Goal: Task Accomplishment & Management: Manage account settings

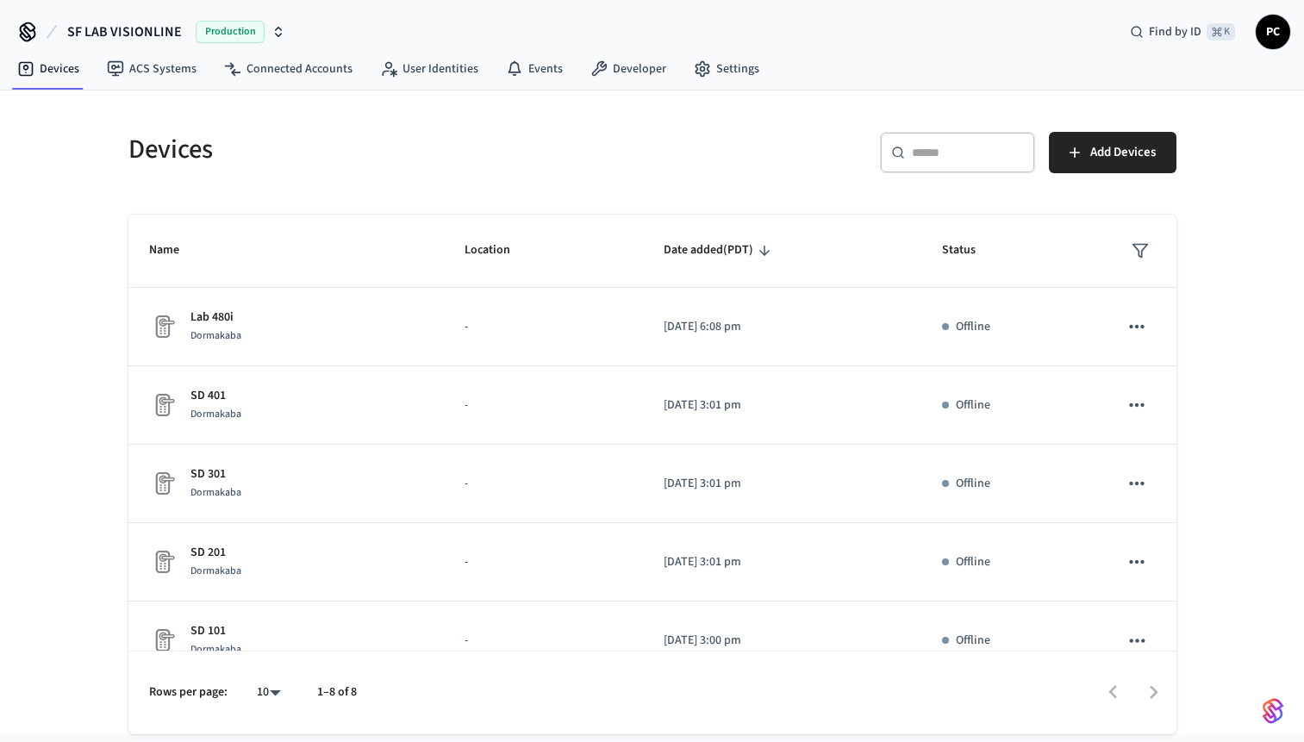
click at [587, 146] on h5 "Devices" at bounding box center [385, 149] width 514 height 35
click at [188, 21] on button "SF LAB VISIONLINE Production" at bounding box center [176, 32] width 228 height 36
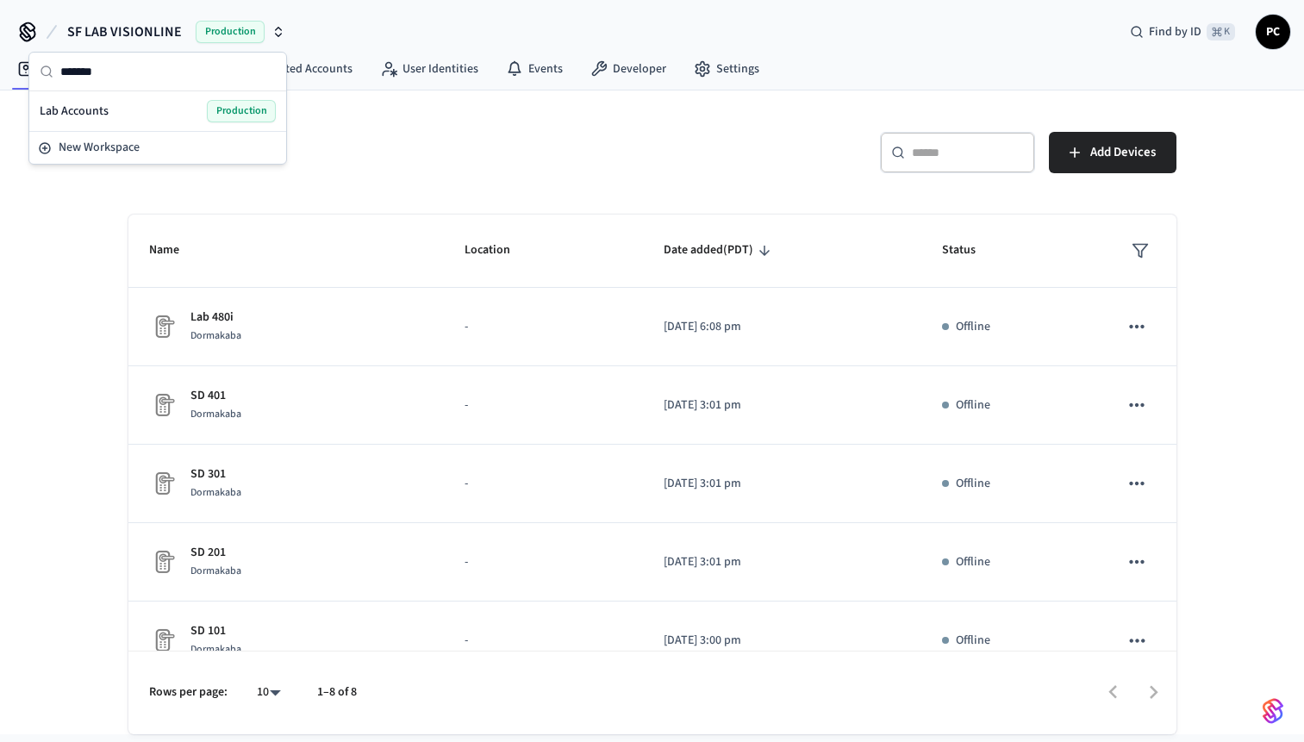
type input "*******"
click at [49, 108] on span "Lab Accounts" at bounding box center [74, 111] width 69 height 17
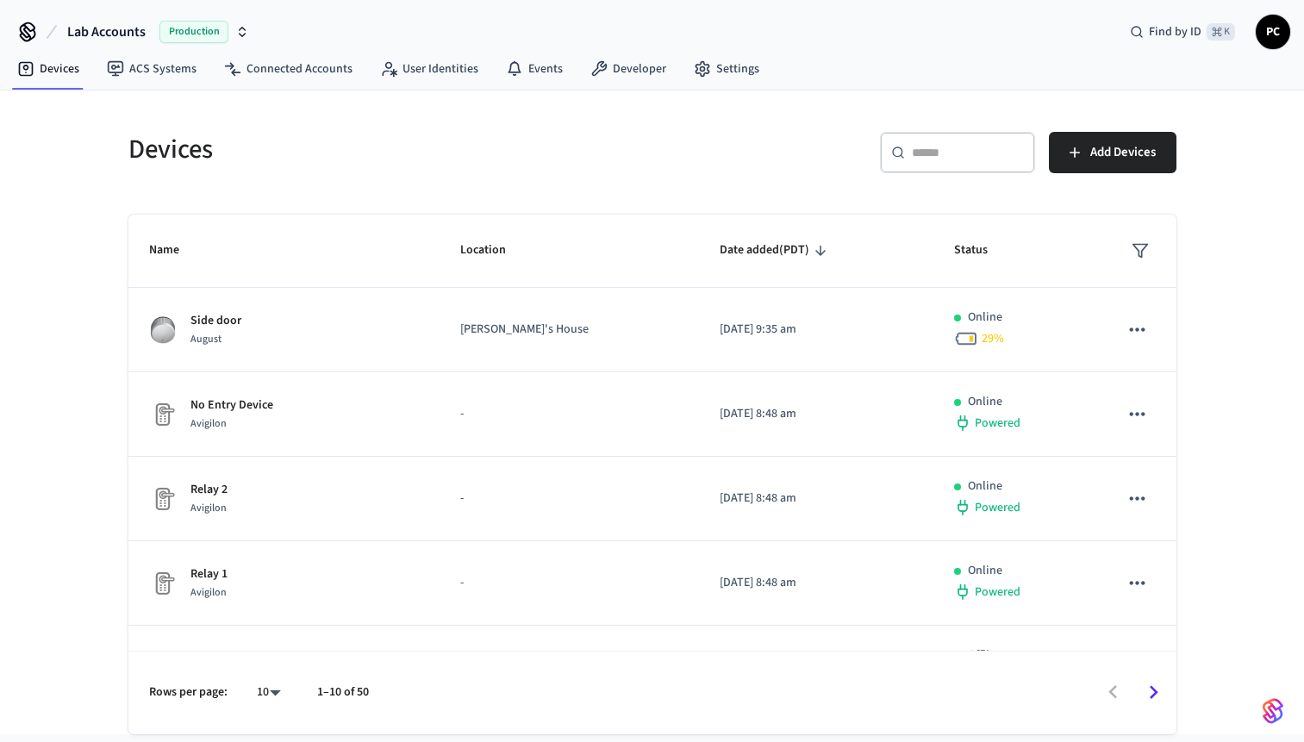
click at [543, 214] on div "Devices ​ ​ Add Devices Name Location Date added (PDT) Status Side door [PERSON…" at bounding box center [652, 422] width 1075 height 623
click at [477, 64] on link "User Identities" at bounding box center [429, 68] width 126 height 31
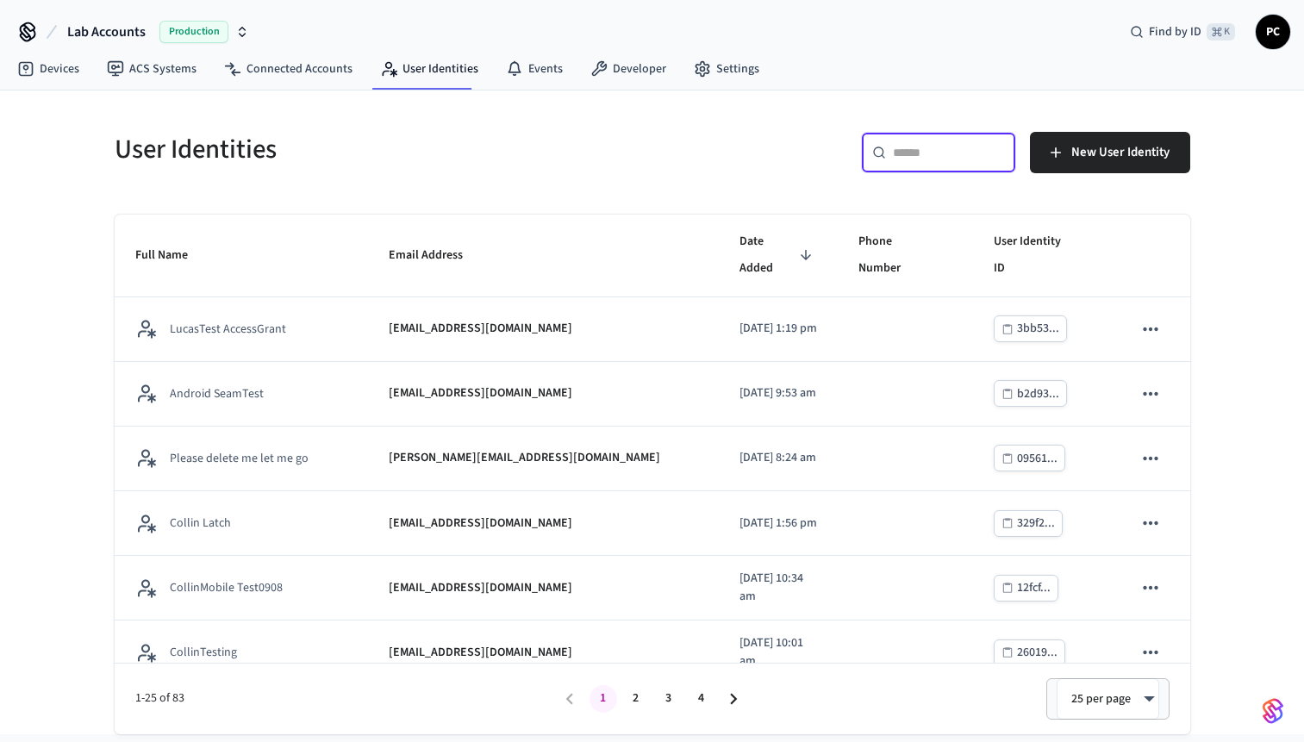
click at [940, 149] on input "text" at bounding box center [949, 152] width 112 height 17
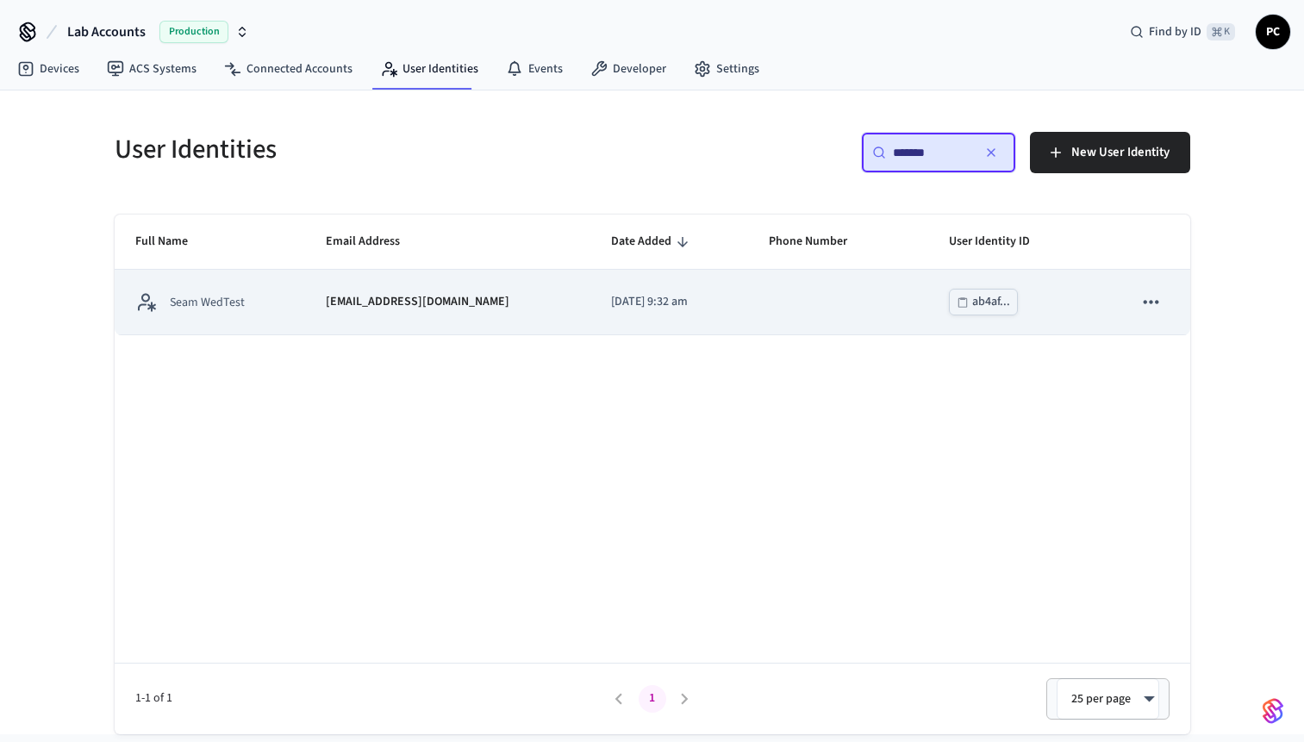
type input "*******"
click at [278, 309] on div "Seam WedTest" at bounding box center [210, 302] width 150 height 22
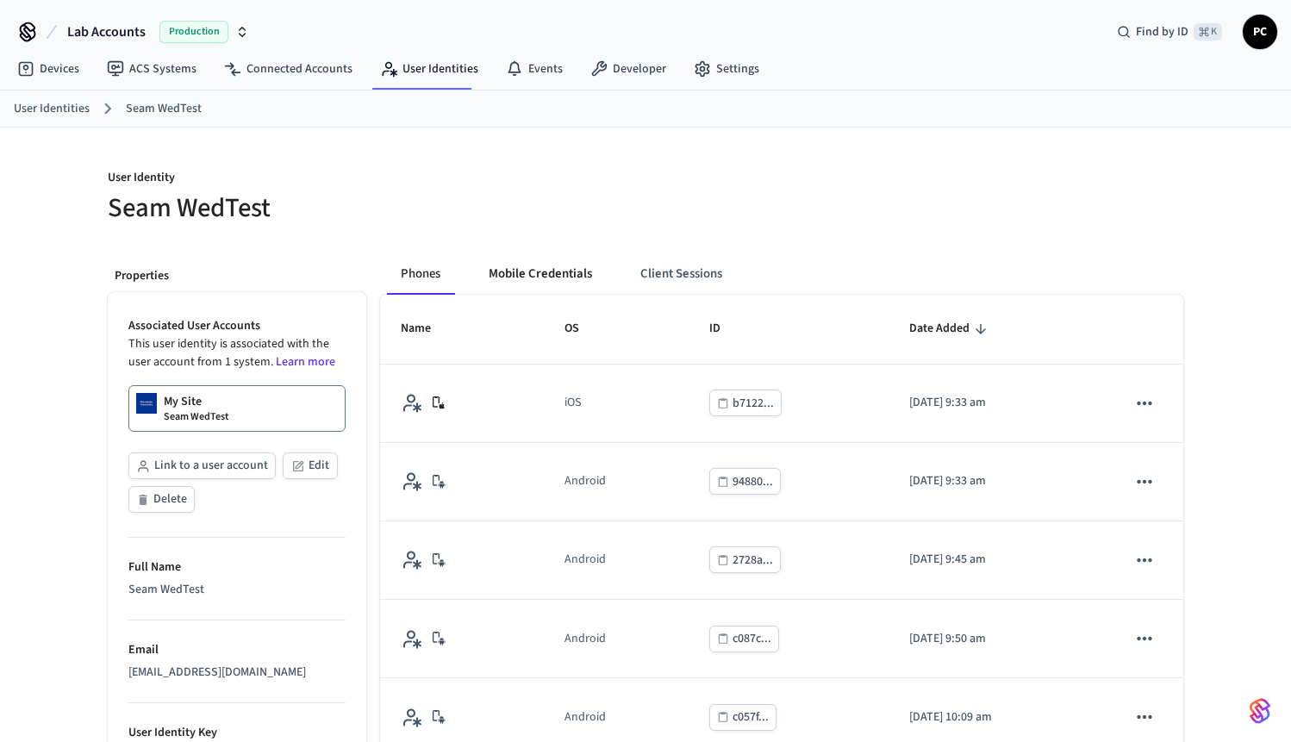
click at [571, 282] on button "Mobile Credentials" at bounding box center [540, 273] width 131 height 41
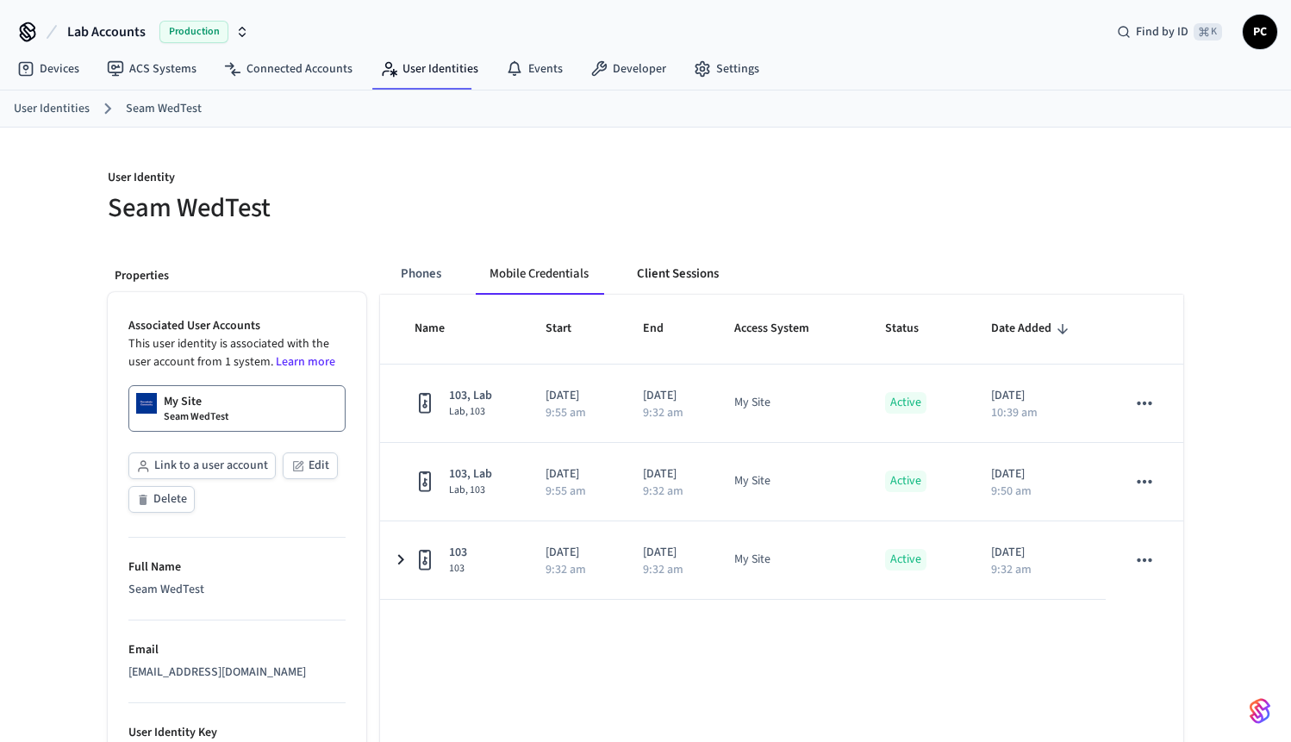
click at [723, 276] on button "Client Sessions" at bounding box center [677, 273] width 109 height 41
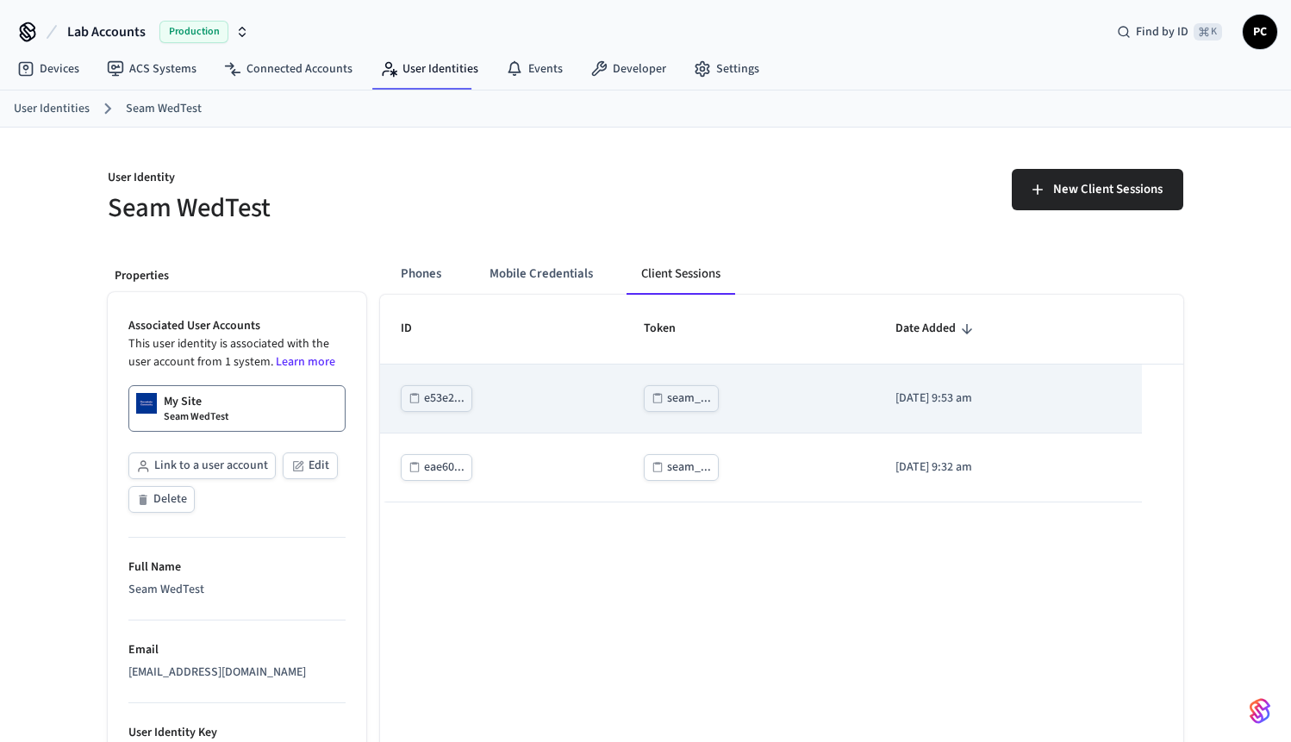
click at [451, 396] on div "e53e2..." at bounding box center [444, 399] width 41 height 22
click at [899, 388] on td "[DATE] 9:53 am" at bounding box center [1009, 399] width 268 height 69
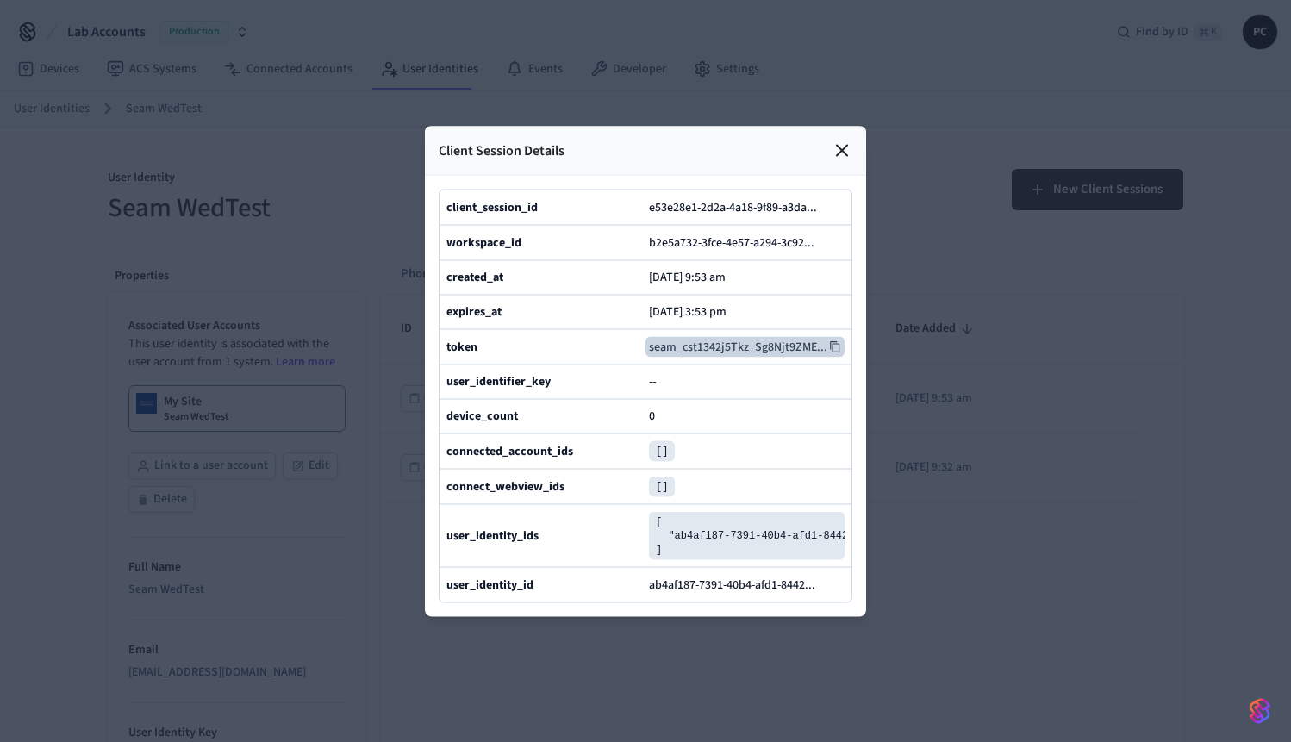
click at [771, 336] on button "seam_cst1342j5Tkz_Sg8Njt9ZME ..." at bounding box center [744, 346] width 199 height 21
click at [771, 336] on div at bounding box center [744, 346] width 199 height 21
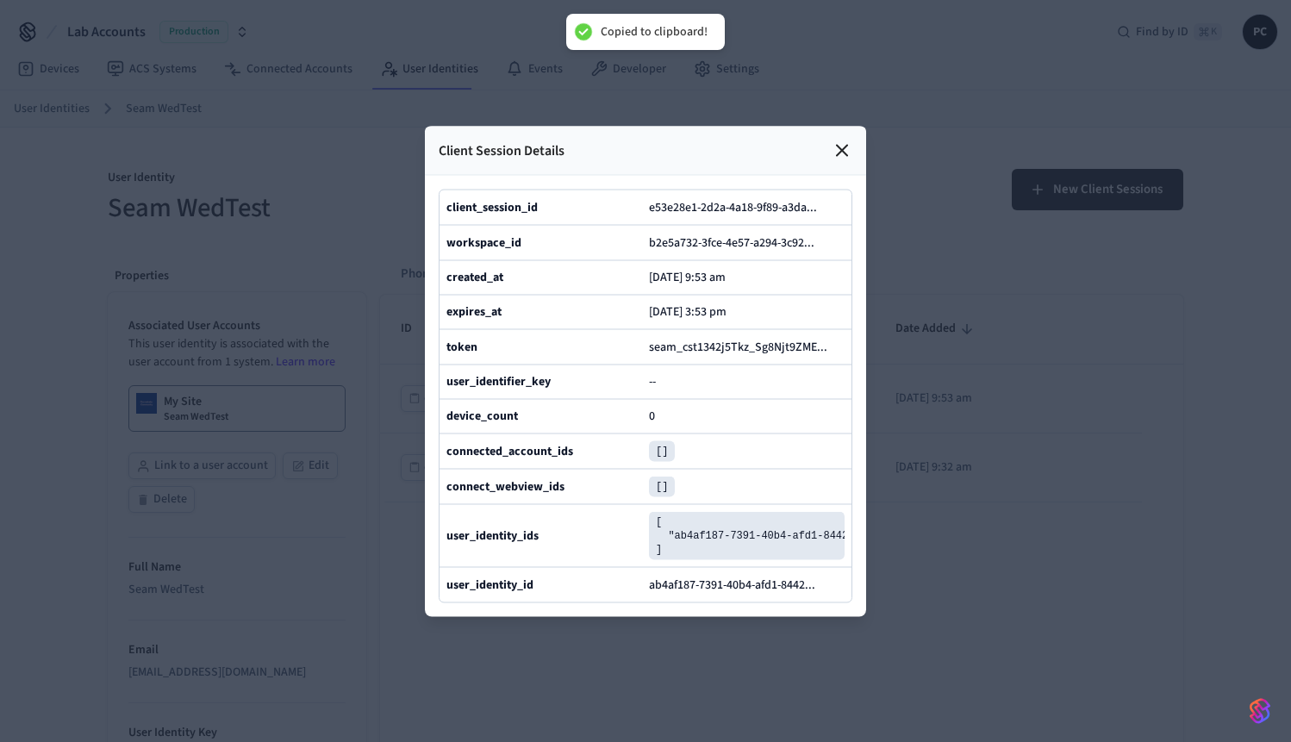
scroll to position [0, 67]
click at [1180, 583] on div at bounding box center [645, 371] width 1291 height 742
click at [850, 140] on icon at bounding box center [842, 150] width 21 height 21
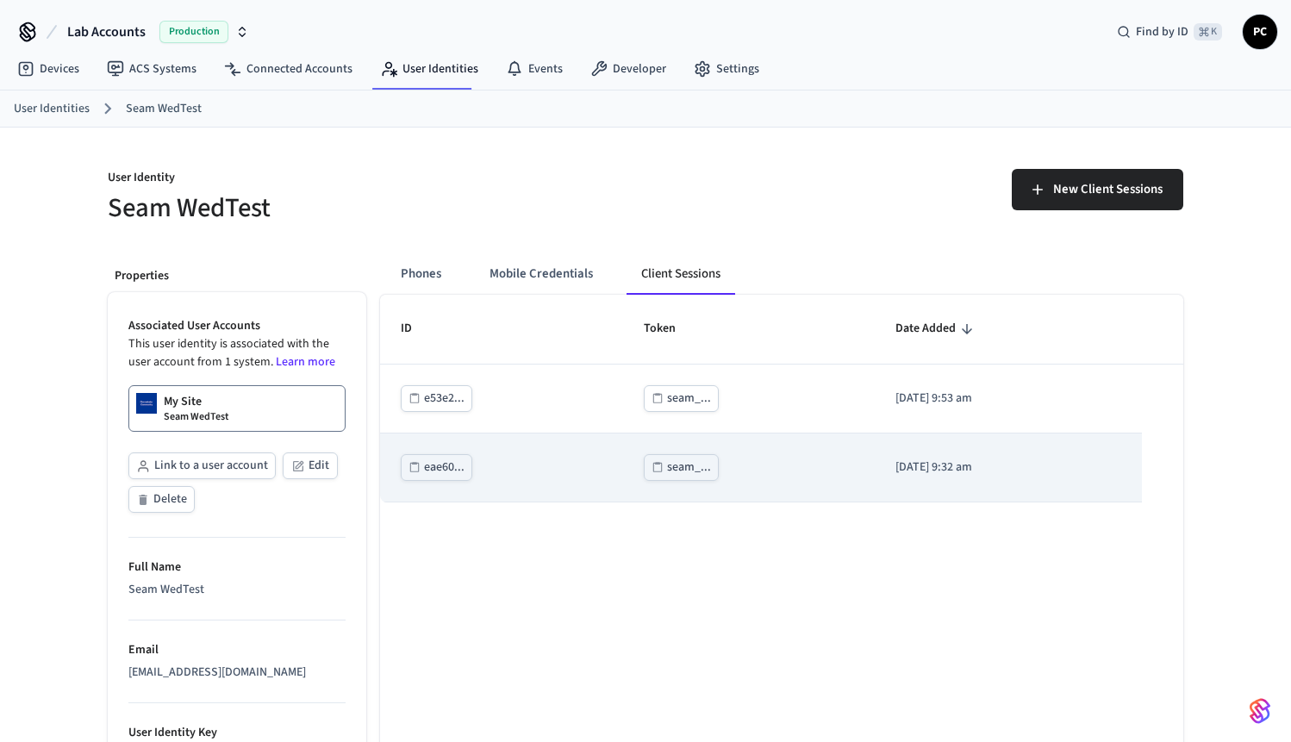
click at [555, 475] on td "eae60..." at bounding box center [501, 467] width 243 height 69
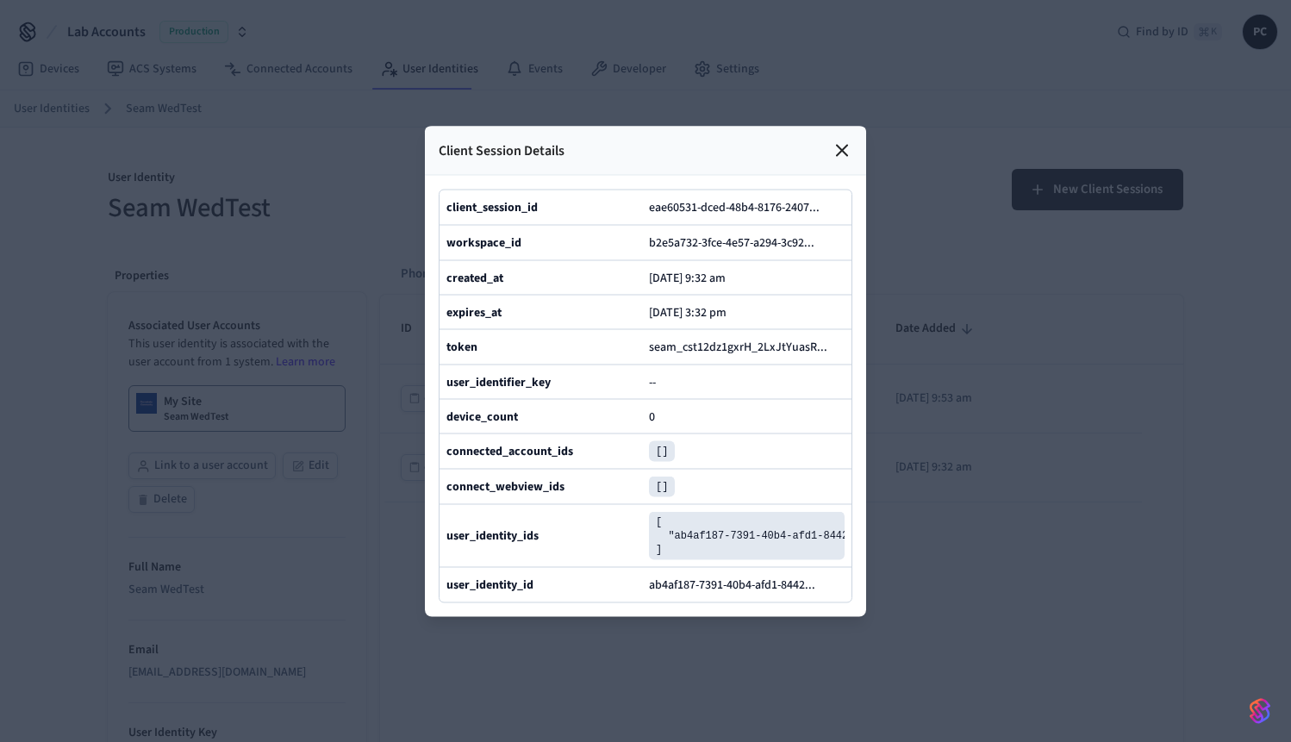
click at [845, 145] on icon at bounding box center [842, 150] width 10 height 10
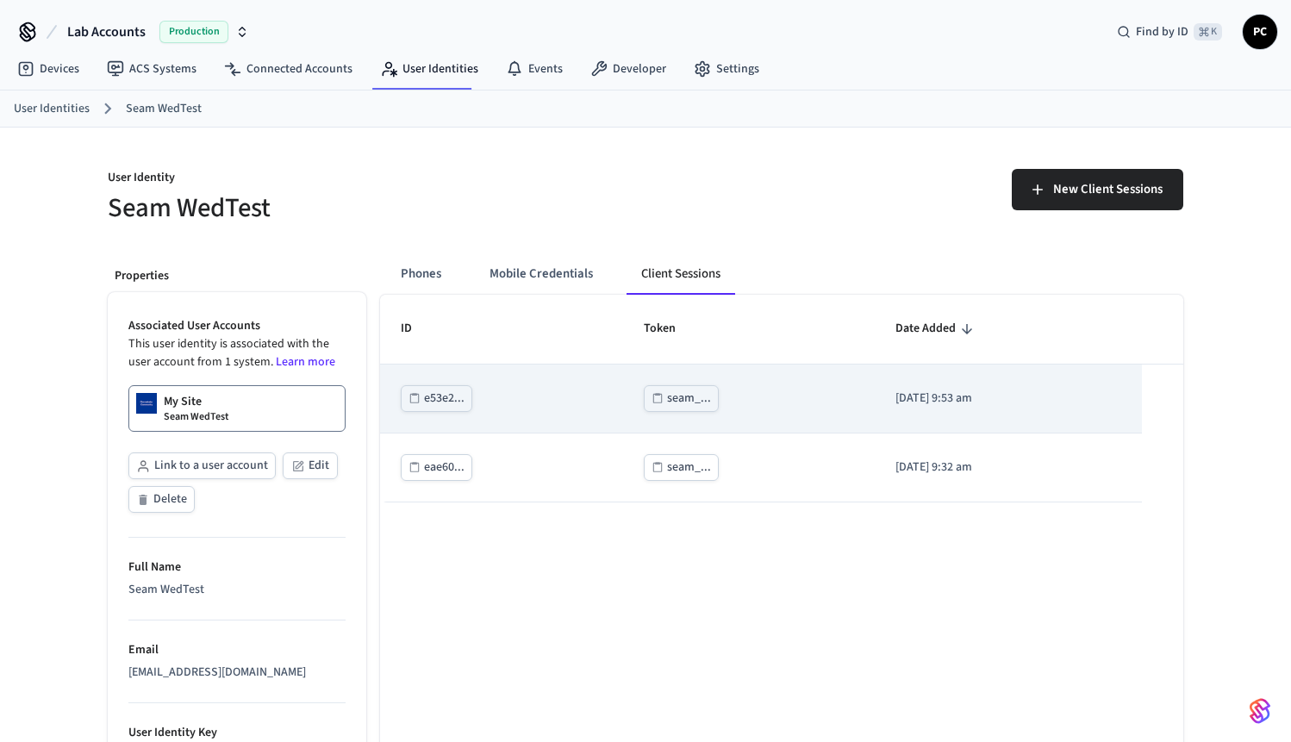
click at [529, 397] on td "e53e2..." at bounding box center [501, 399] width 243 height 69
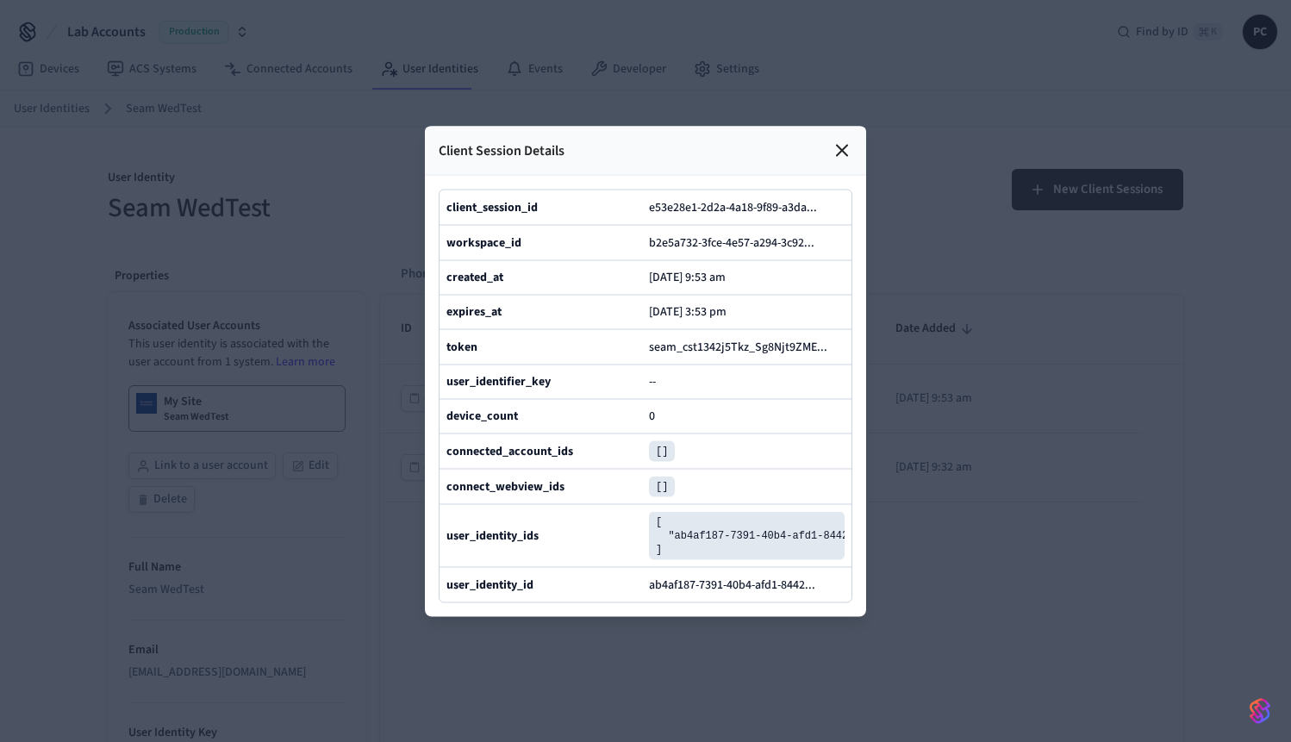
drag, startPoint x: 787, startPoint y: 332, endPoint x: 643, endPoint y: 327, distance: 144.0
click at [643, 328] on div "[AUTH_TOKEN] ..." at bounding box center [645, 345] width 412 height 35
click at [833, 196] on button "e53e28e1-2d2a-4a18-9f89-a3da ..." at bounding box center [739, 206] width 189 height 21
click at [844, 140] on icon at bounding box center [842, 150] width 21 height 21
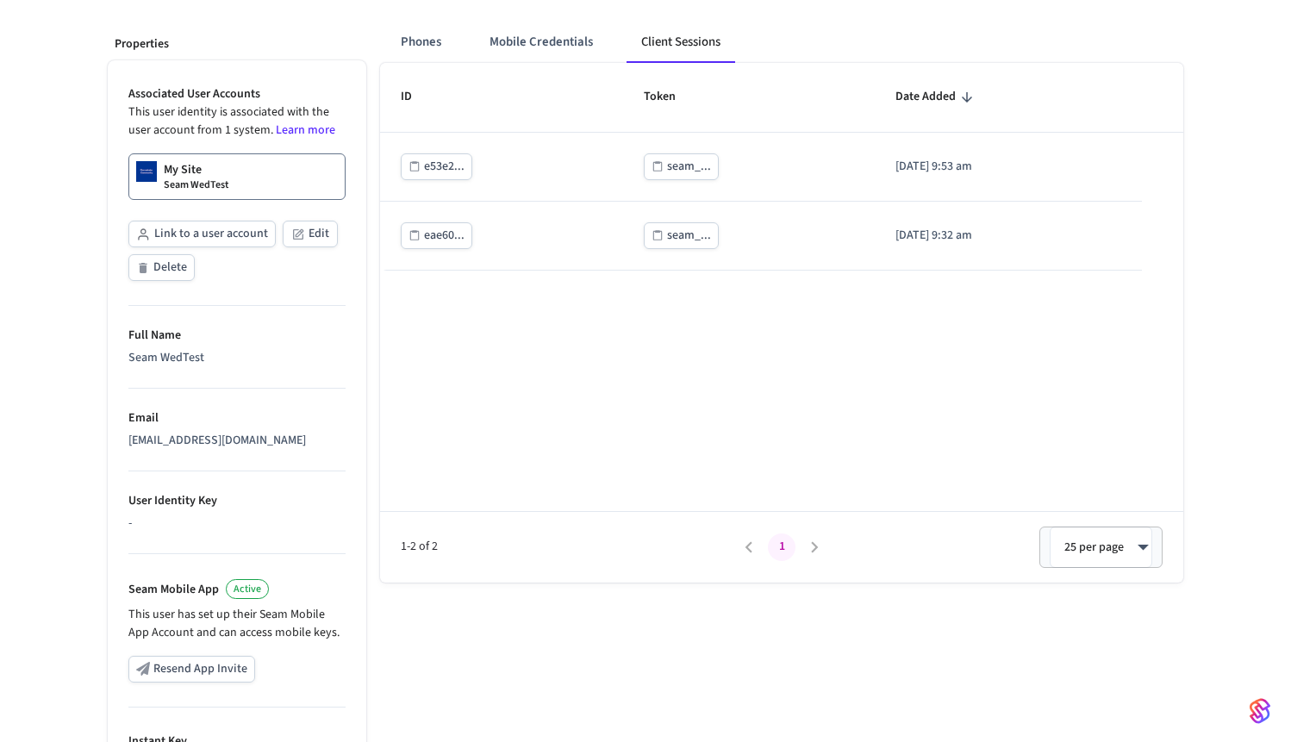
scroll to position [0, 0]
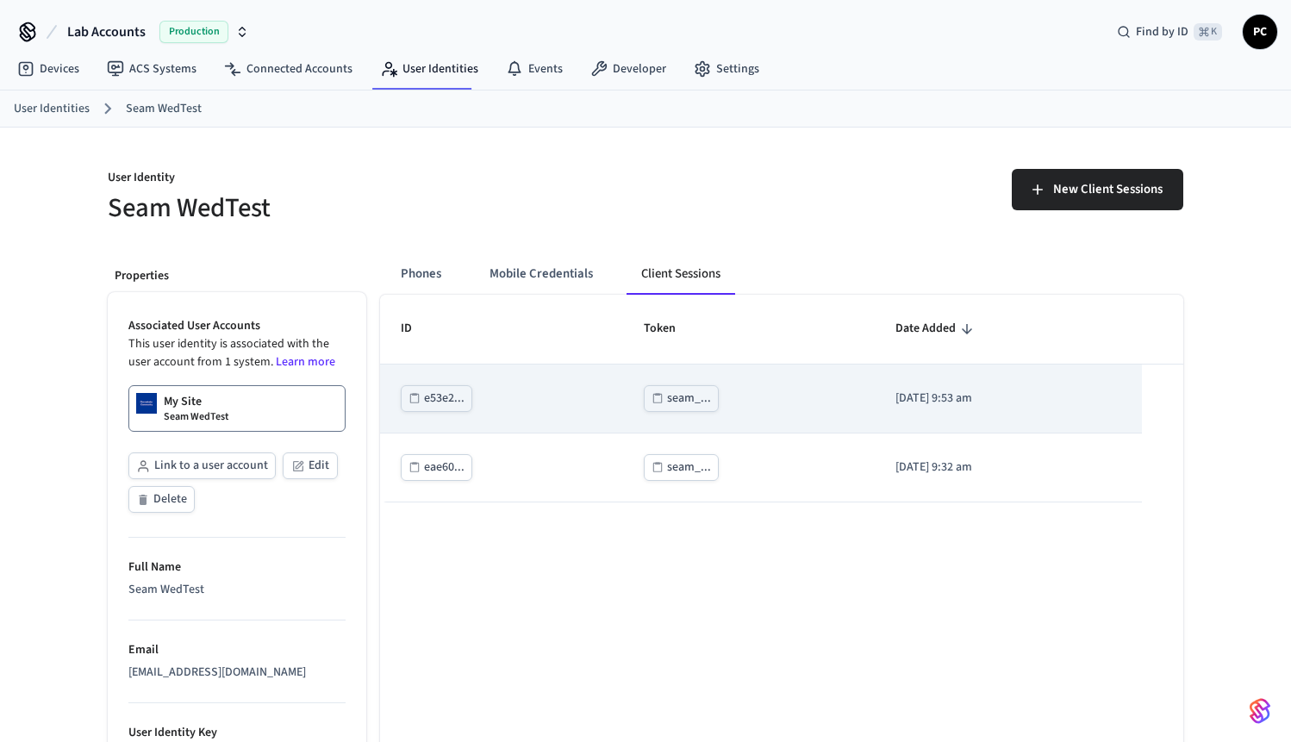
click at [667, 397] on div "seam_..." at bounding box center [689, 399] width 44 height 22
click at [729, 386] on div "seam_..." at bounding box center [748, 398] width 209 height 27
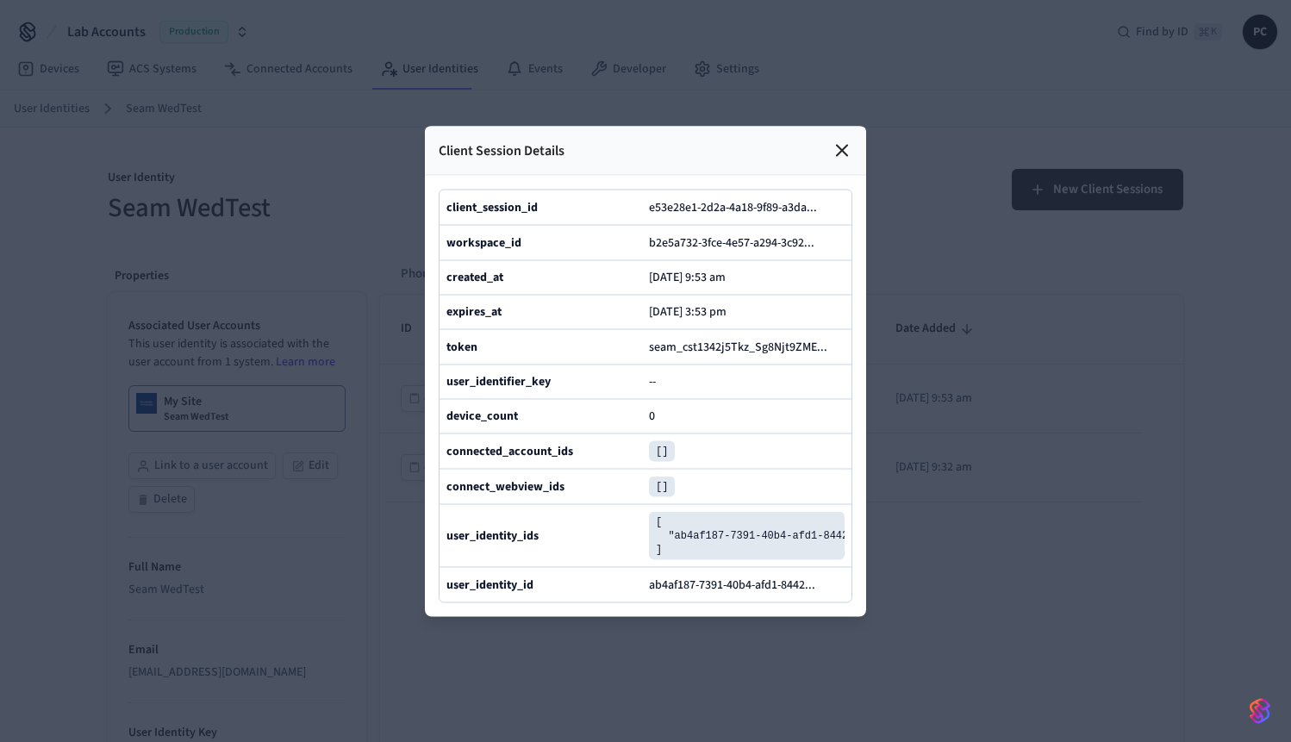
click at [868, 165] on div at bounding box center [645, 371] width 1291 height 742
click at [822, 201] on icon at bounding box center [825, 207] width 12 height 12
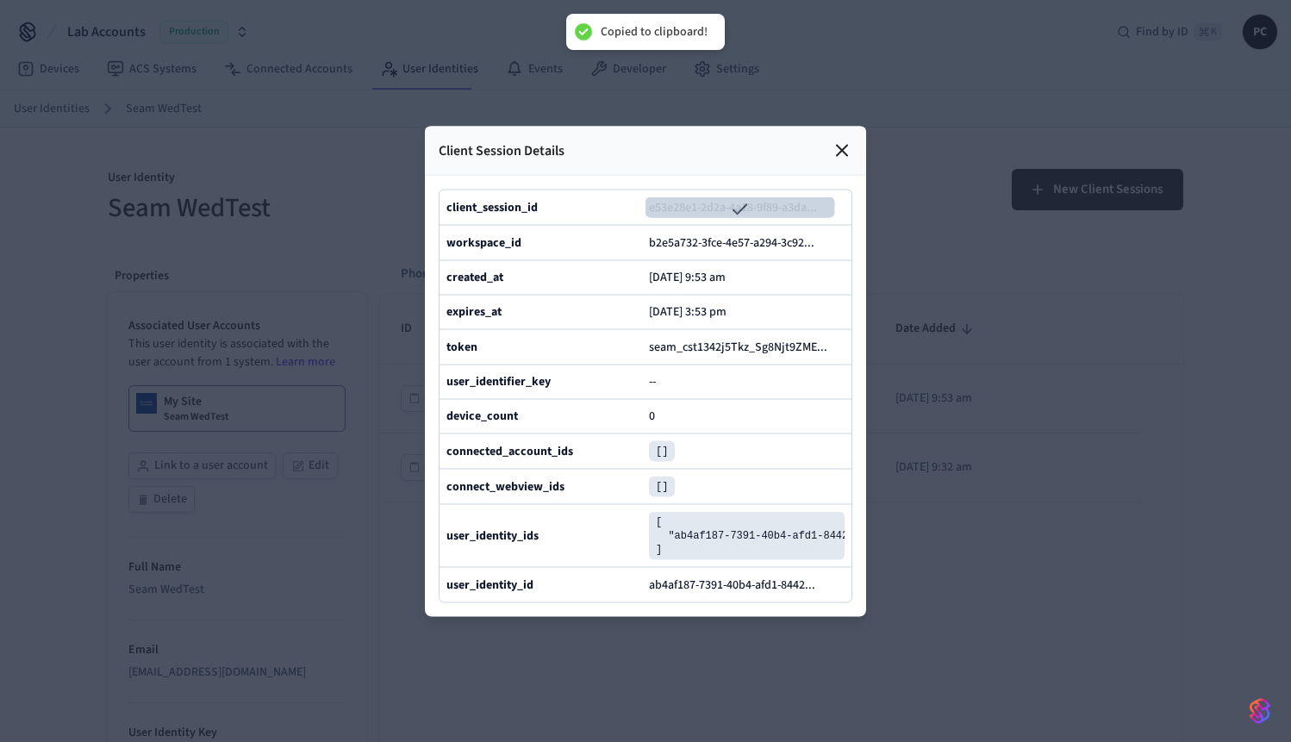
click at [911, 162] on div at bounding box center [645, 371] width 1291 height 742
click at [851, 140] on icon at bounding box center [842, 150] width 21 height 21
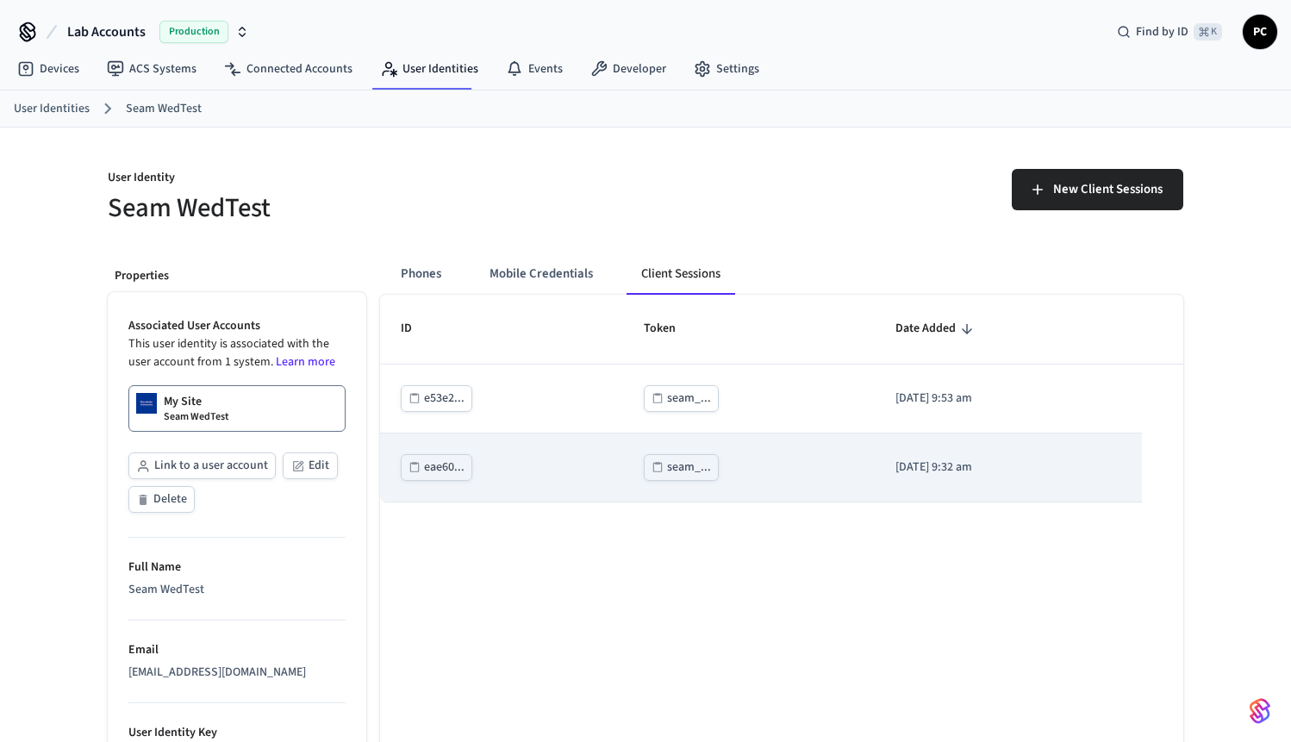
click at [623, 462] on td "seam_..." at bounding box center [748, 467] width 251 height 69
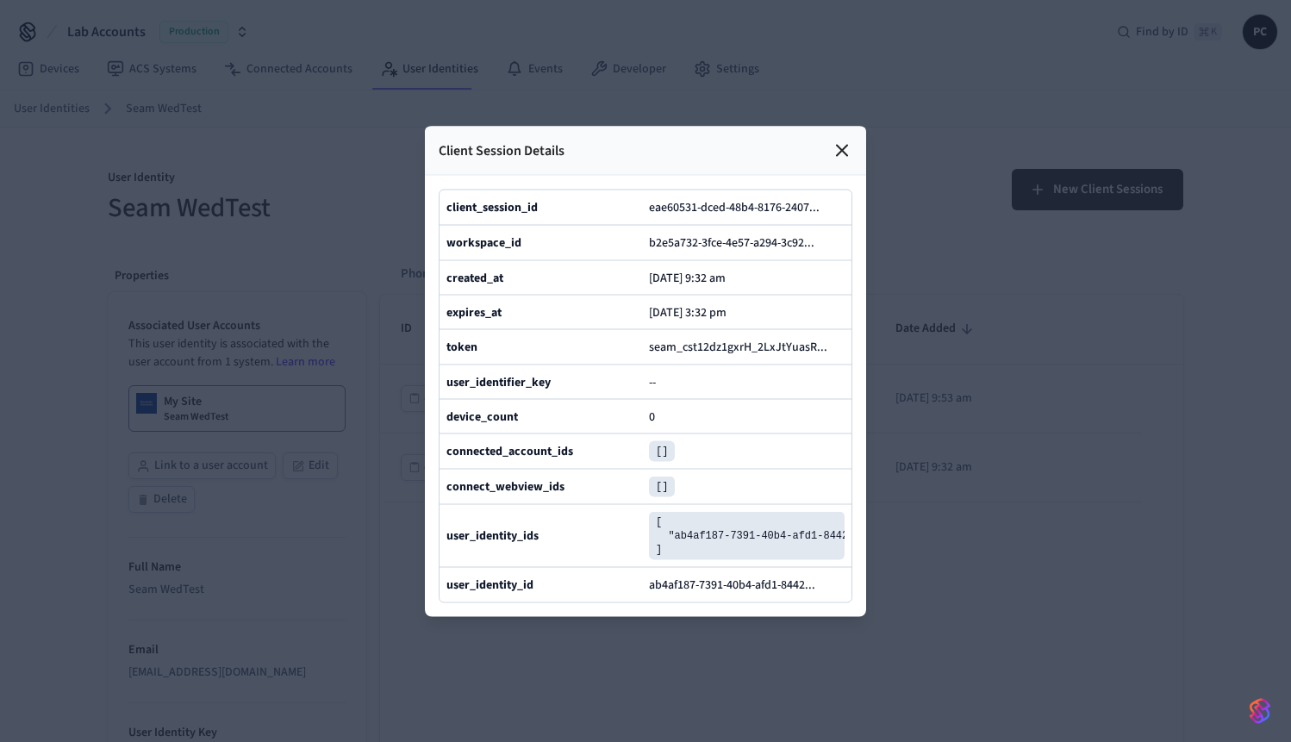
click at [673, 461] on pre "[]" at bounding box center [662, 450] width 26 height 21
click at [906, 458] on div at bounding box center [645, 371] width 1291 height 742
click at [1060, 477] on div at bounding box center [645, 371] width 1291 height 742
click at [838, 140] on icon at bounding box center [842, 150] width 21 height 21
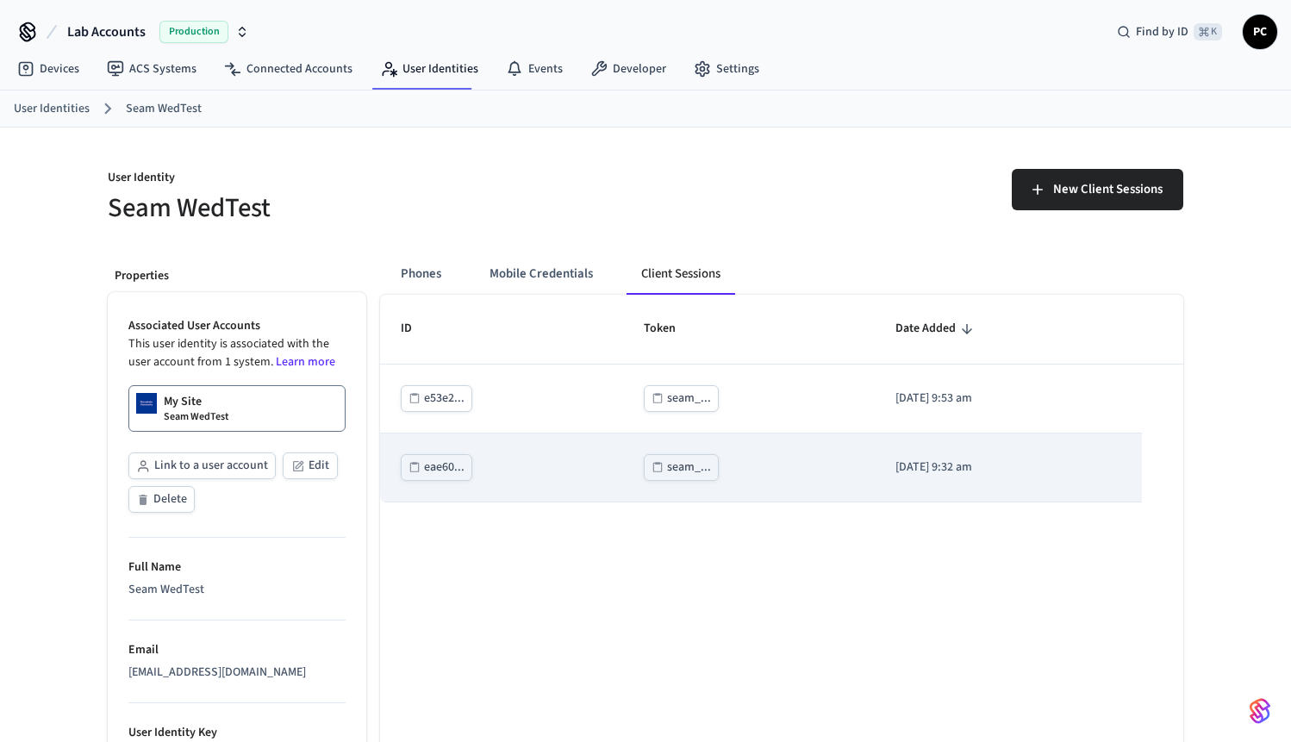
click at [669, 467] on div "seam_..." at bounding box center [689, 468] width 44 height 22
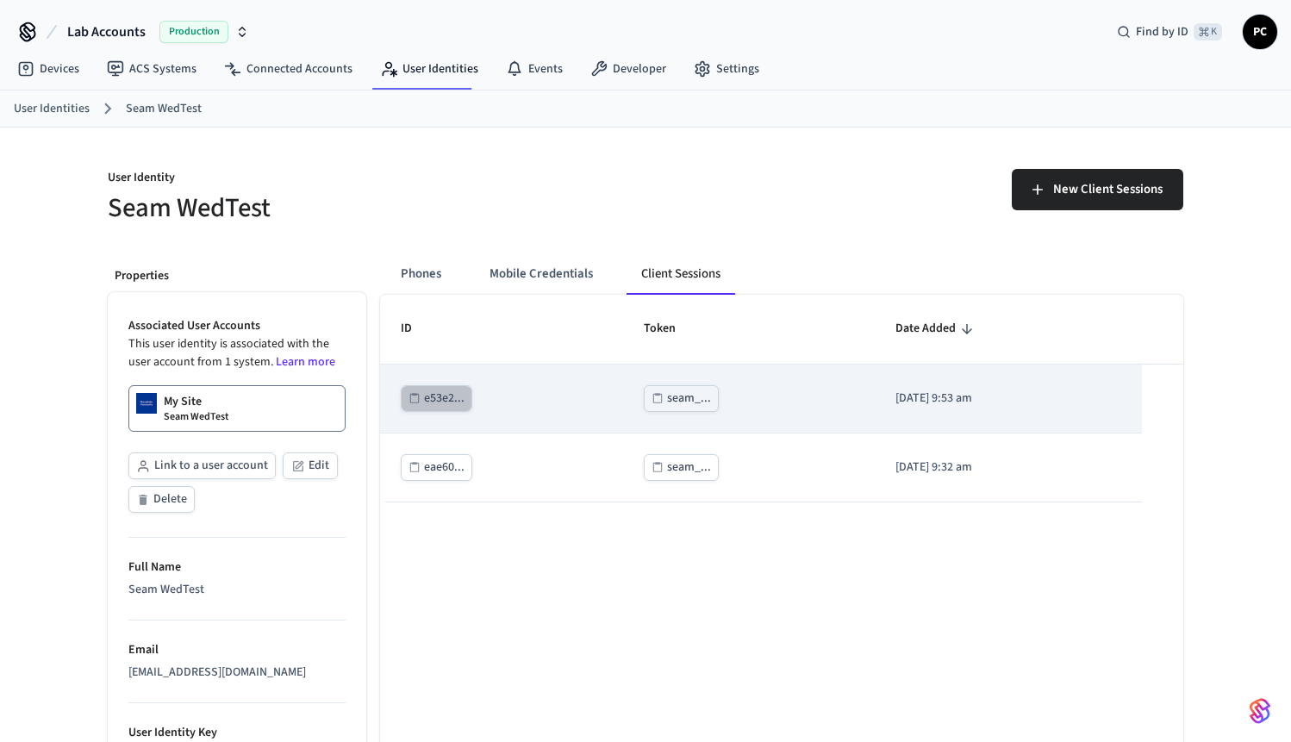
click at [437, 399] on div "e53e2..." at bounding box center [444, 399] width 41 height 22
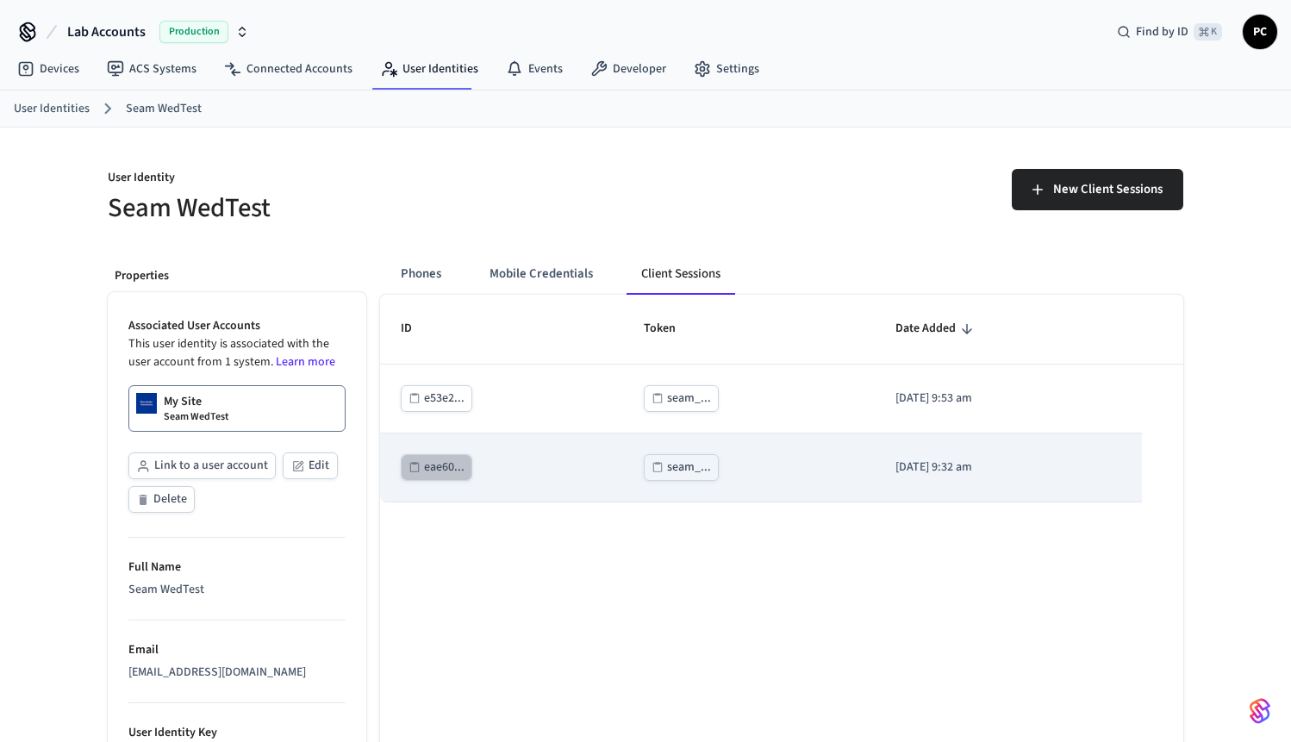
click at [452, 474] on div "eae60..." at bounding box center [444, 468] width 41 height 22
